Goal: Information Seeking & Learning: Check status

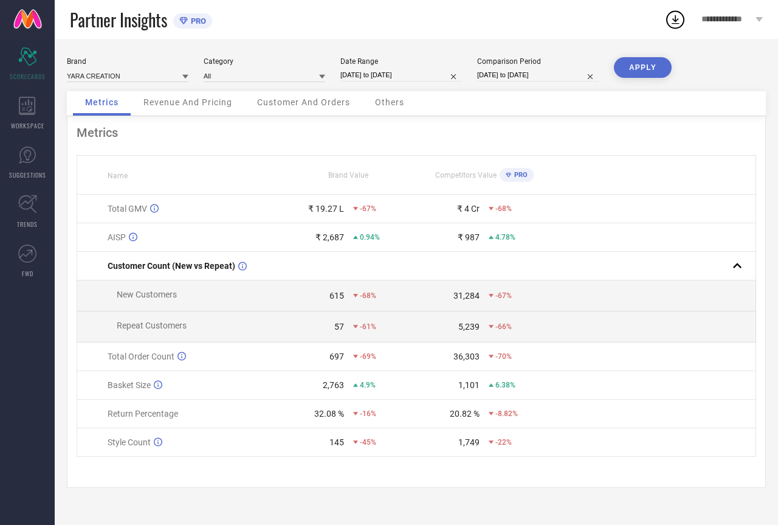
select select "6"
select select "2025"
select select "7"
select select "2025"
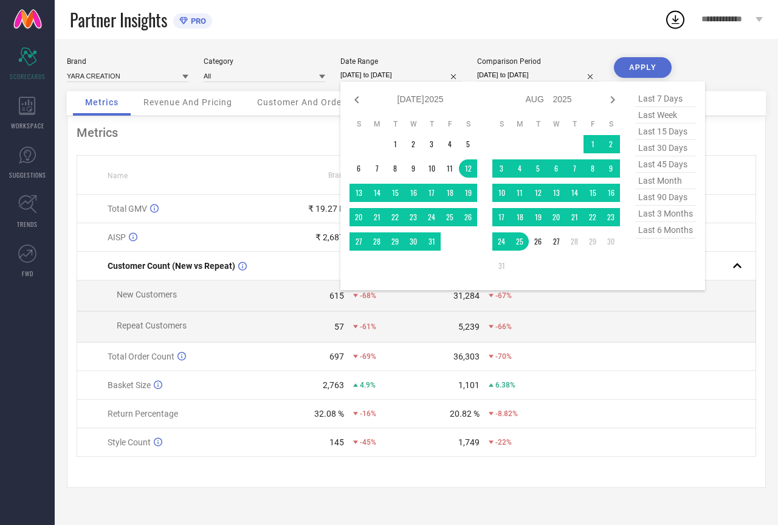
drag, startPoint x: 378, startPoint y: 77, endPoint x: 398, endPoint y: 94, distance: 26.7
click at [378, 76] on input "[DATE] to [DATE]" at bounding box center [402, 75] width 122 height 13
click at [666, 204] on span "last 90 days" at bounding box center [665, 197] width 61 height 16
type input "[DATE] to [DATE]"
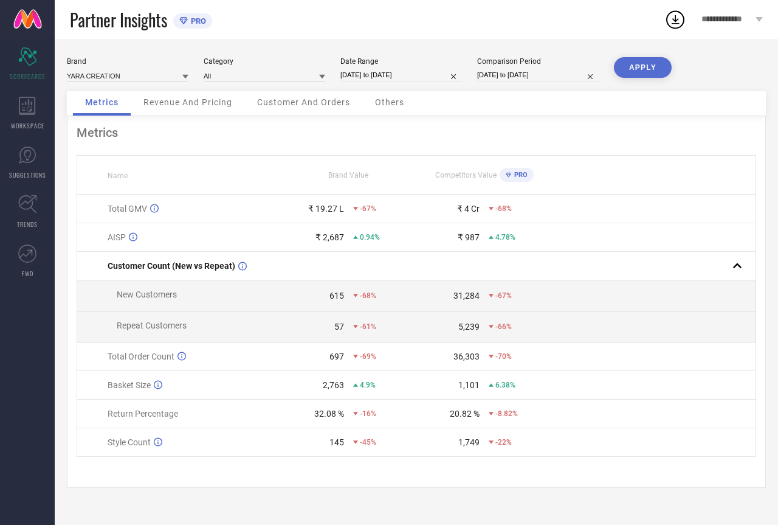
click at [648, 67] on button "APPLY" at bounding box center [643, 67] width 58 height 21
drag, startPoint x: 313, startPoint y: 417, endPoint x: 340, endPoint y: 417, distance: 27.4
click at [340, 417] on div "44.55 %" at bounding box center [313, 414] width 63 height 10
click at [330, 418] on div "44.55 %" at bounding box center [329, 414] width 30 height 10
drag, startPoint x: 319, startPoint y: 208, endPoint x: 299, endPoint y: 205, distance: 19.7
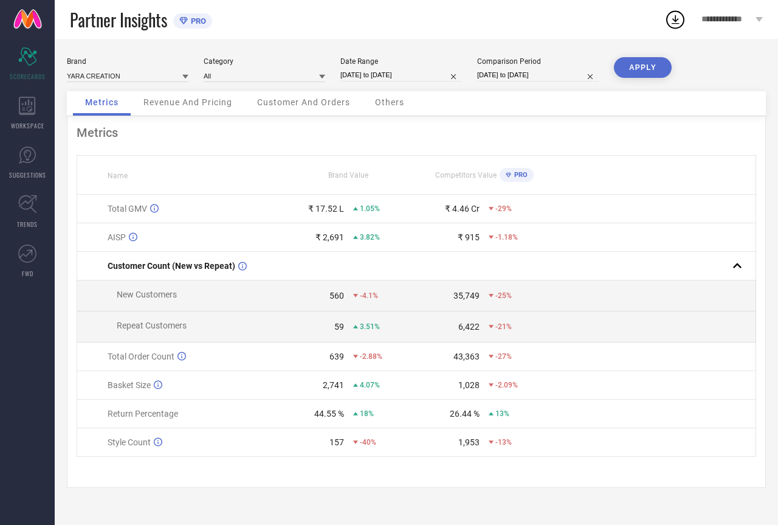
click at [299, 205] on div "₹ 17.52 L" at bounding box center [313, 209] width 63 height 10
drag, startPoint x: 331, startPoint y: 213, endPoint x: 291, endPoint y: 211, distance: 40.2
click at [291, 212] on div "₹ 17.52 L" at bounding box center [313, 209] width 63 height 10
drag, startPoint x: 326, startPoint y: 297, endPoint x: 352, endPoint y: 299, distance: 26.3
click at [352, 299] on div "560 -4.1%" at bounding box center [349, 296] width 134 height 10
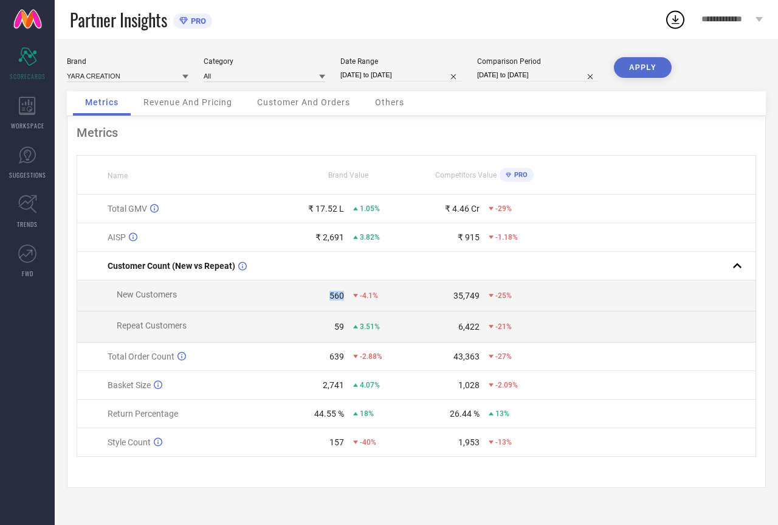
click at [341, 300] on div "560" at bounding box center [337, 296] width 15 height 10
drag, startPoint x: 335, startPoint y: 327, endPoint x: 345, endPoint y: 328, distance: 9.8
click at [345, 328] on div "59 3.51%" at bounding box center [349, 327] width 134 height 10
drag, startPoint x: 327, startPoint y: 361, endPoint x: 344, endPoint y: 365, distance: 17.6
click at [344, 361] on div "639" at bounding box center [337, 356] width 15 height 10
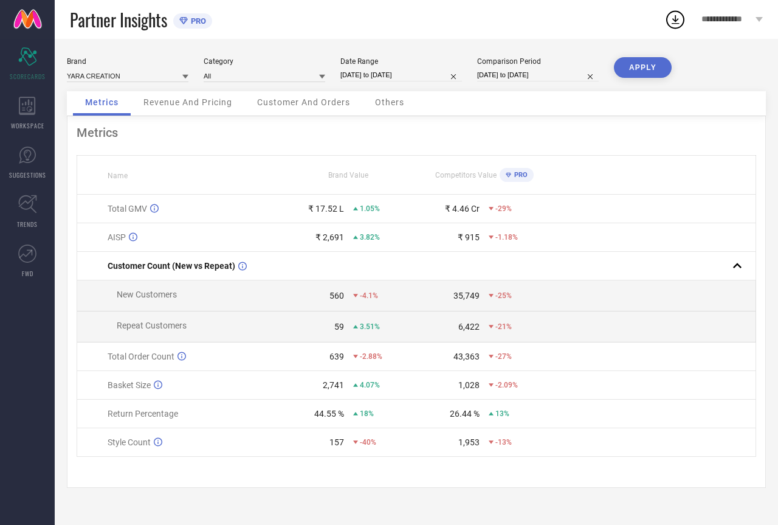
drag, startPoint x: 320, startPoint y: 390, endPoint x: 336, endPoint y: 393, distance: 16.7
click at [336, 390] on div "2,741" at bounding box center [333, 385] width 21 height 10
drag, startPoint x: 176, startPoint y: 115, endPoint x: 184, endPoint y: 103, distance: 14.2
click at [178, 113] on div "Revenue And Pricing" at bounding box center [187, 103] width 113 height 24
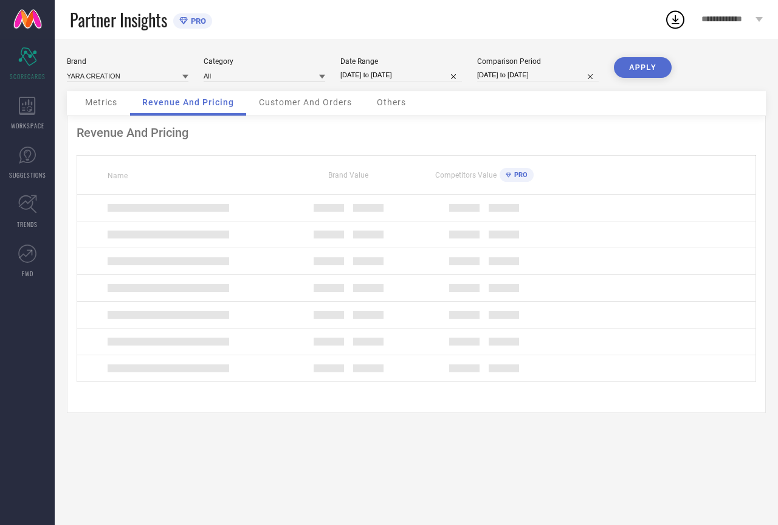
click at [184, 103] on span "Revenue And Pricing" at bounding box center [188, 102] width 92 height 10
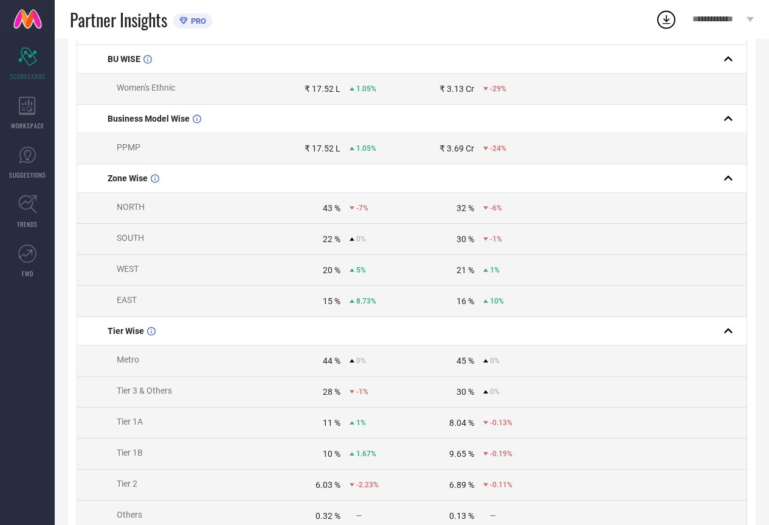
scroll to position [243, 0]
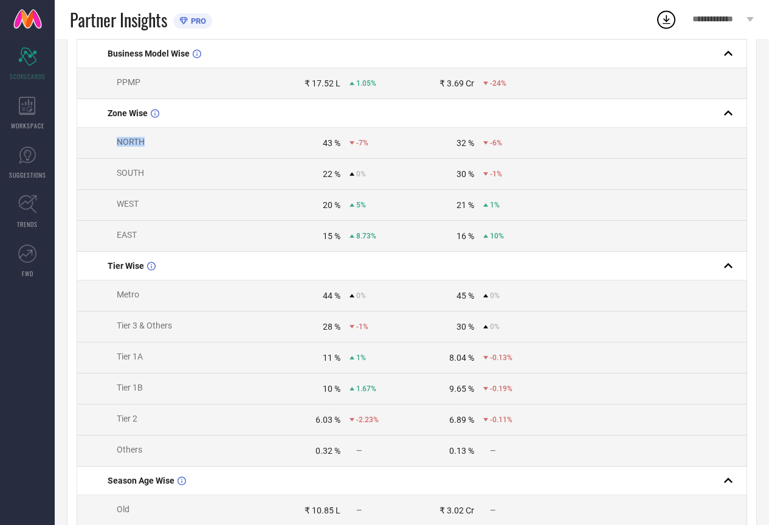
drag, startPoint x: 114, startPoint y: 145, endPoint x: 143, endPoint y: 144, distance: 28.6
click at [143, 144] on span "NORTH" at bounding box center [126, 142] width 37 height 10
click at [325, 148] on div "43 %" at bounding box center [332, 143] width 18 height 10
drag, startPoint x: 317, startPoint y: 147, endPoint x: 336, endPoint y: 149, distance: 19.0
click at [336, 148] on div "43 %" at bounding box center [310, 143] width 62 height 10
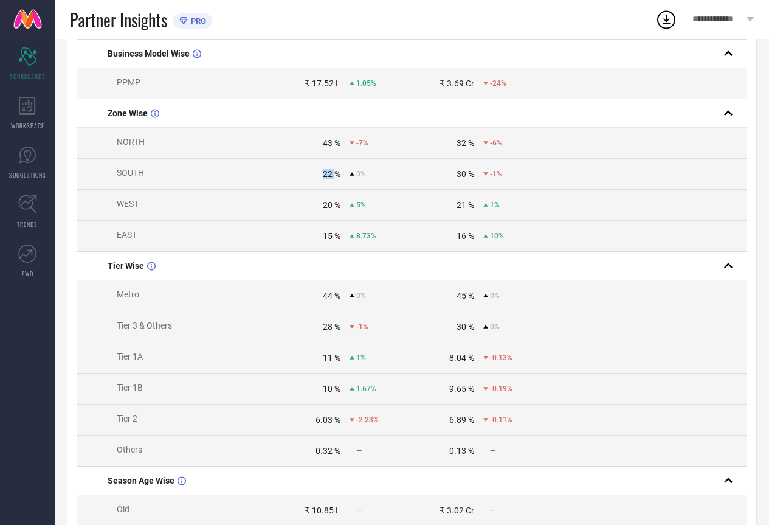
drag, startPoint x: 328, startPoint y: 181, endPoint x: 336, endPoint y: 181, distance: 7.3
click at [336, 179] on div "22 %" at bounding box center [310, 174] width 62 height 10
drag, startPoint x: 319, startPoint y: 209, endPoint x: 334, endPoint y: 213, distance: 15.6
click at [334, 210] on div "20 %" at bounding box center [310, 205] width 62 height 10
drag, startPoint x: 328, startPoint y: 243, endPoint x: 344, endPoint y: 246, distance: 15.5
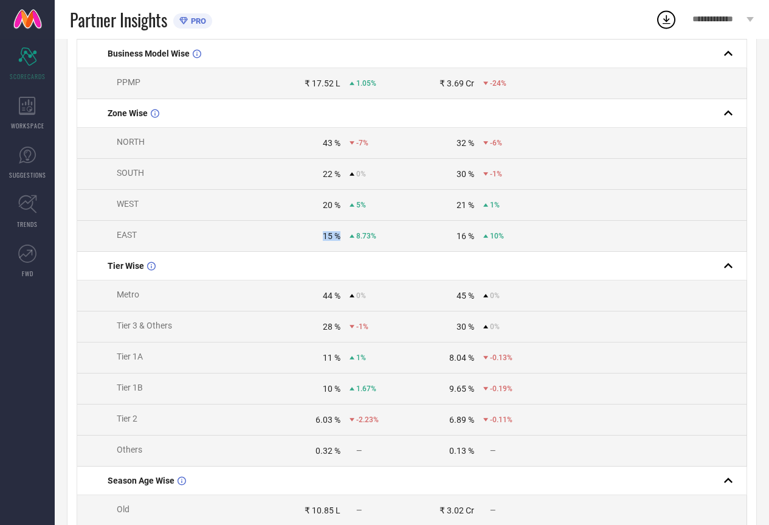
click at [344, 241] on div "15 % 8.73%" at bounding box center [345, 236] width 133 height 10
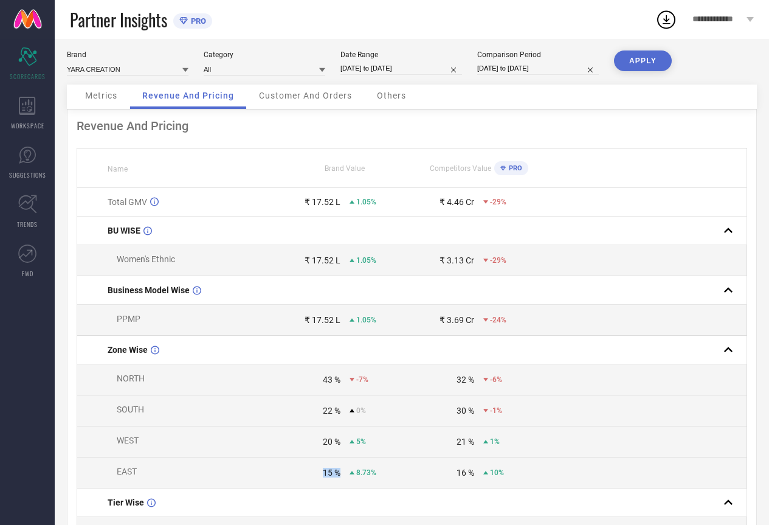
scroll to position [0, 0]
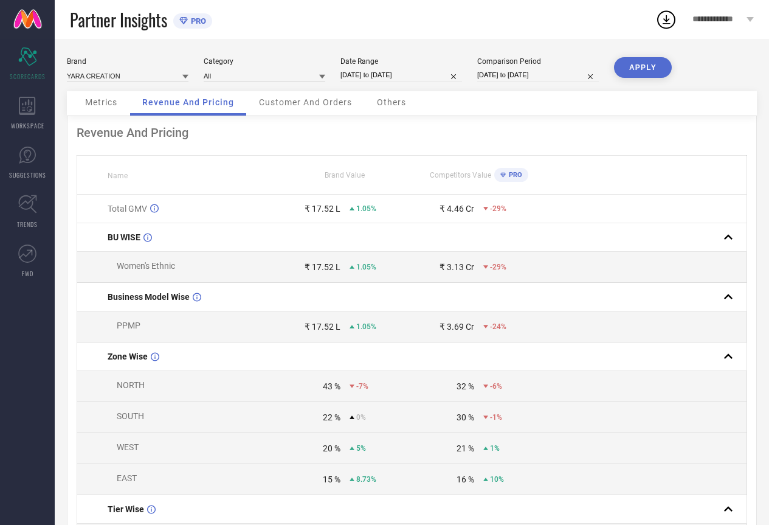
click at [296, 110] on div "Customer And Orders" at bounding box center [305, 103] width 117 height 24
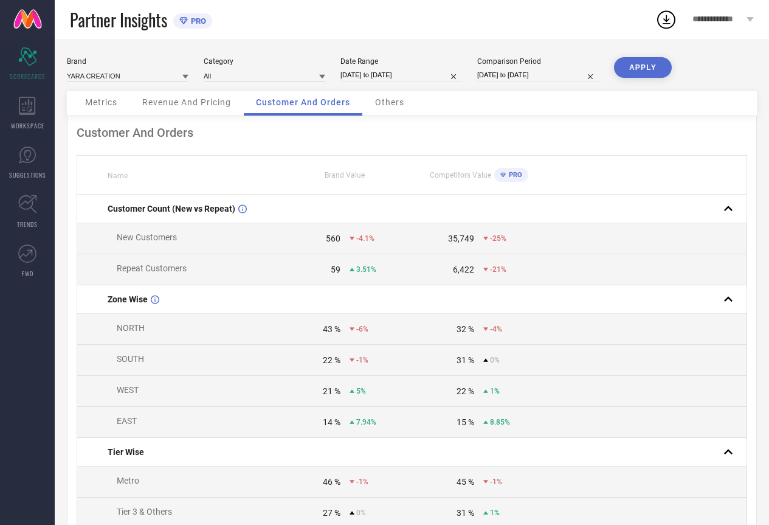
click at [386, 104] on span "Others" at bounding box center [389, 102] width 29 height 10
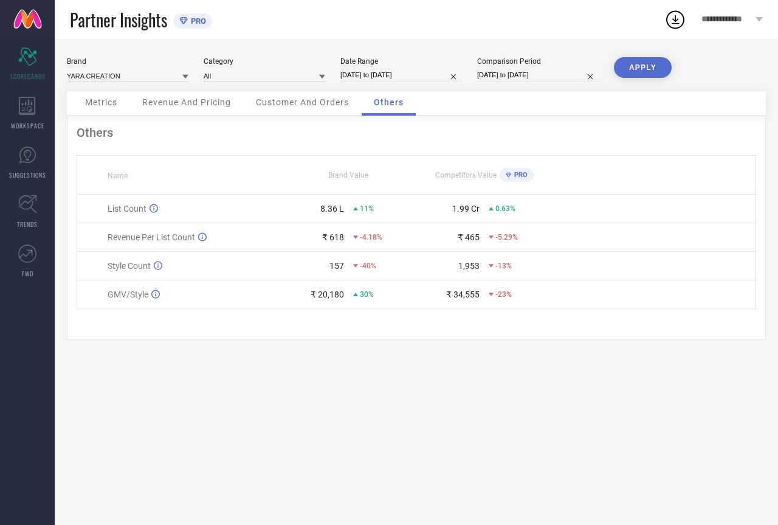
click at [110, 108] on div "Metrics" at bounding box center [101, 103] width 57 height 24
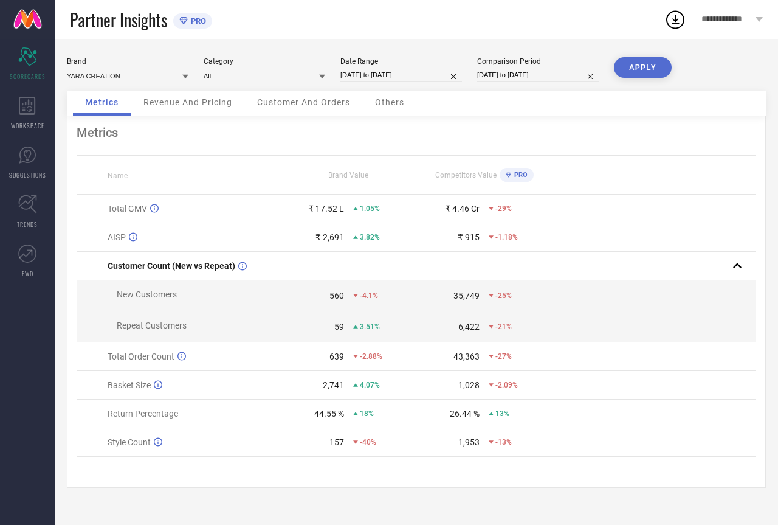
select select "4"
select select "2025"
select select "5"
select select "2025"
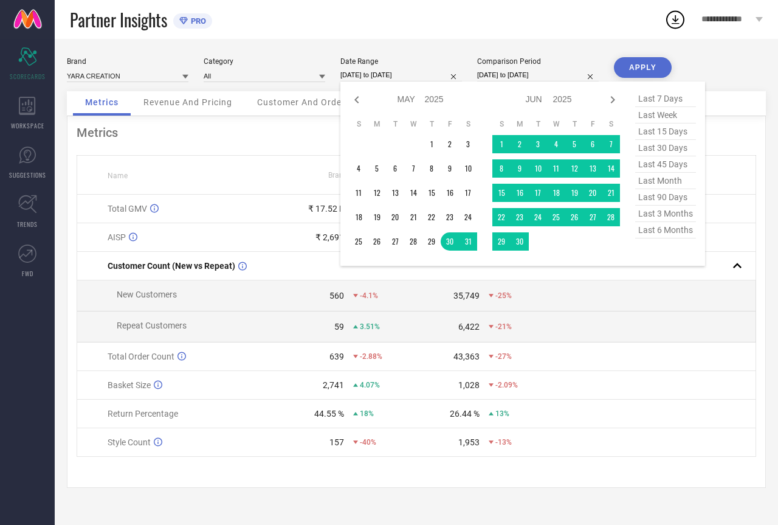
click at [404, 78] on input "[DATE] to [DATE]" at bounding box center [402, 75] width 122 height 13
click at [674, 168] on span "last 45 days" at bounding box center [665, 164] width 61 height 16
type input "[DATE] to [DATE]"
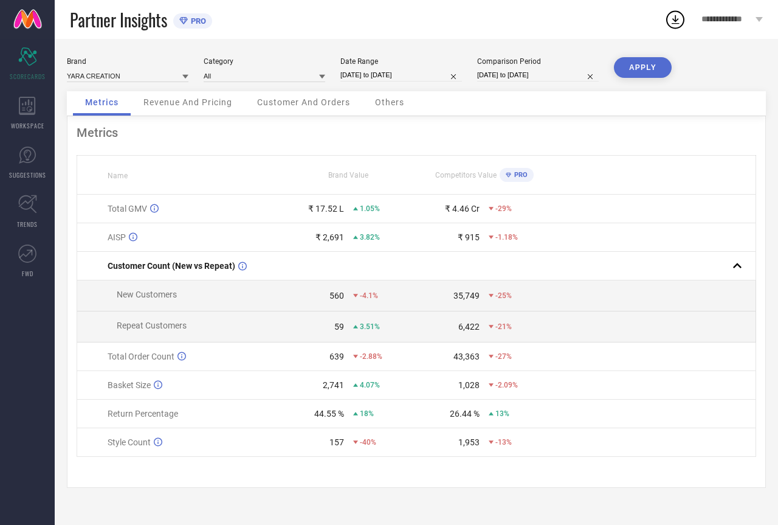
click at [653, 64] on button "APPLY" at bounding box center [643, 67] width 58 height 21
